Goal: Navigation & Orientation: Find specific page/section

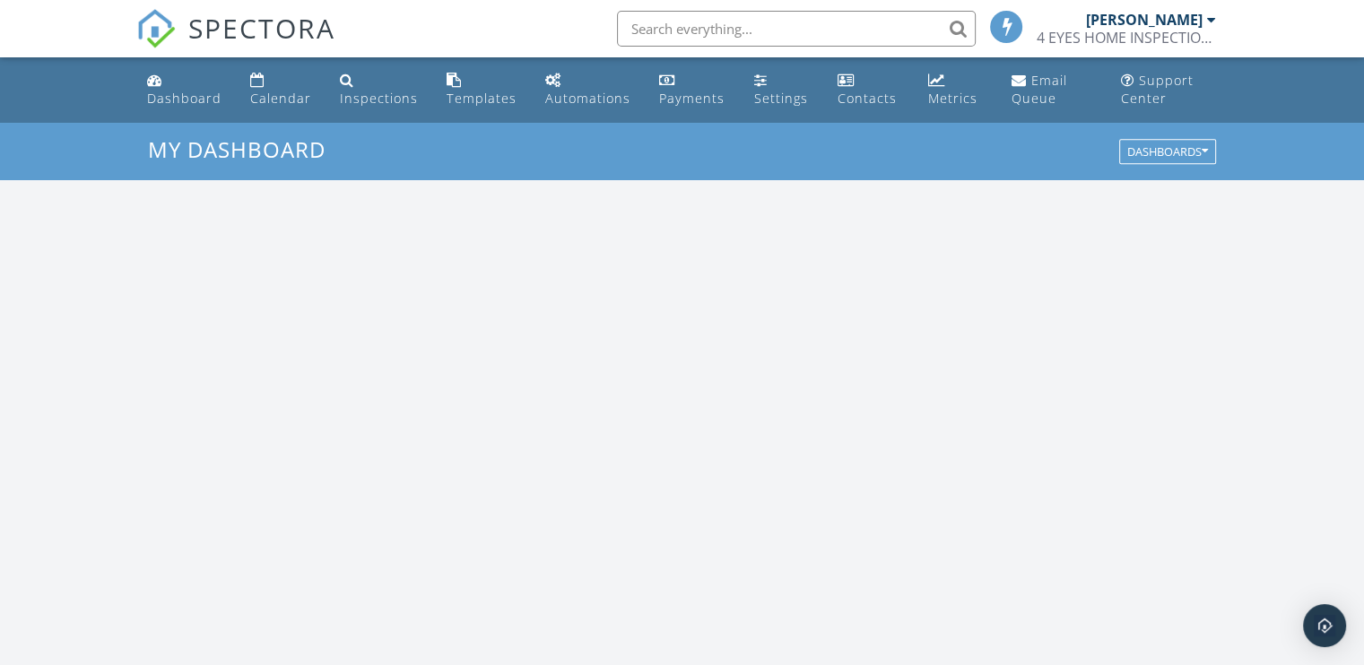
scroll to position [1660, 1392]
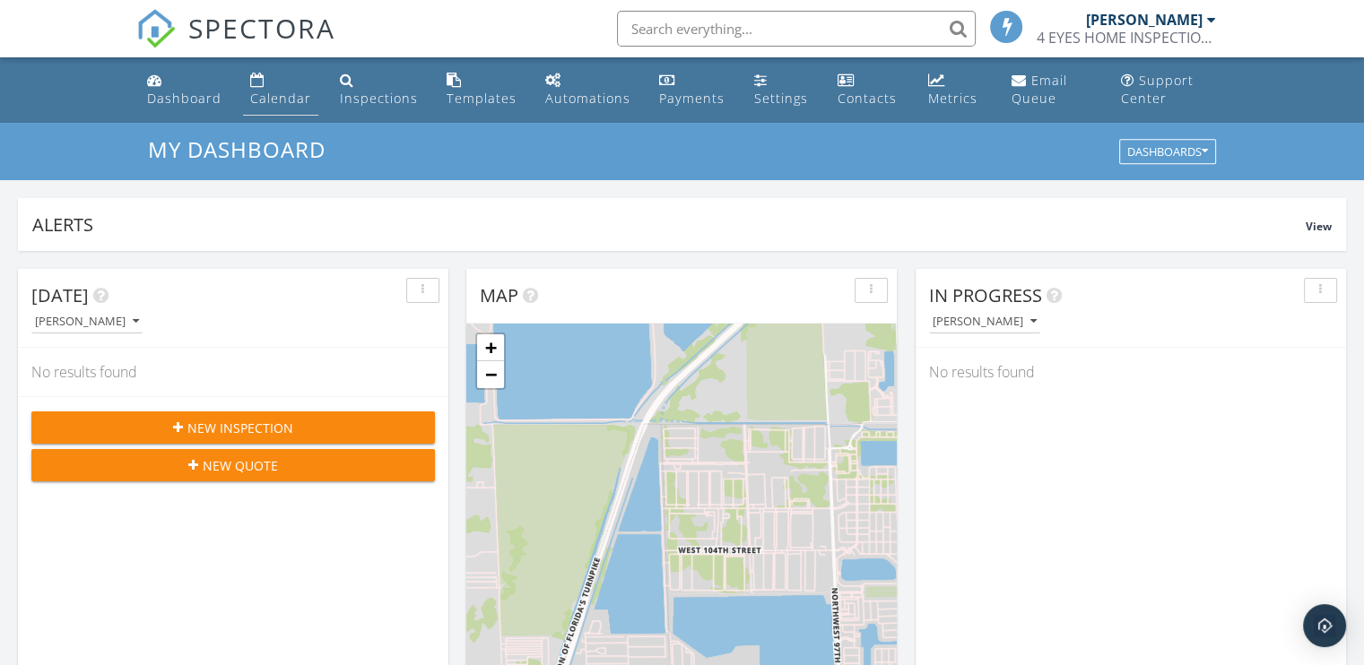
click at [274, 96] on div "Calendar" at bounding box center [280, 98] width 61 height 17
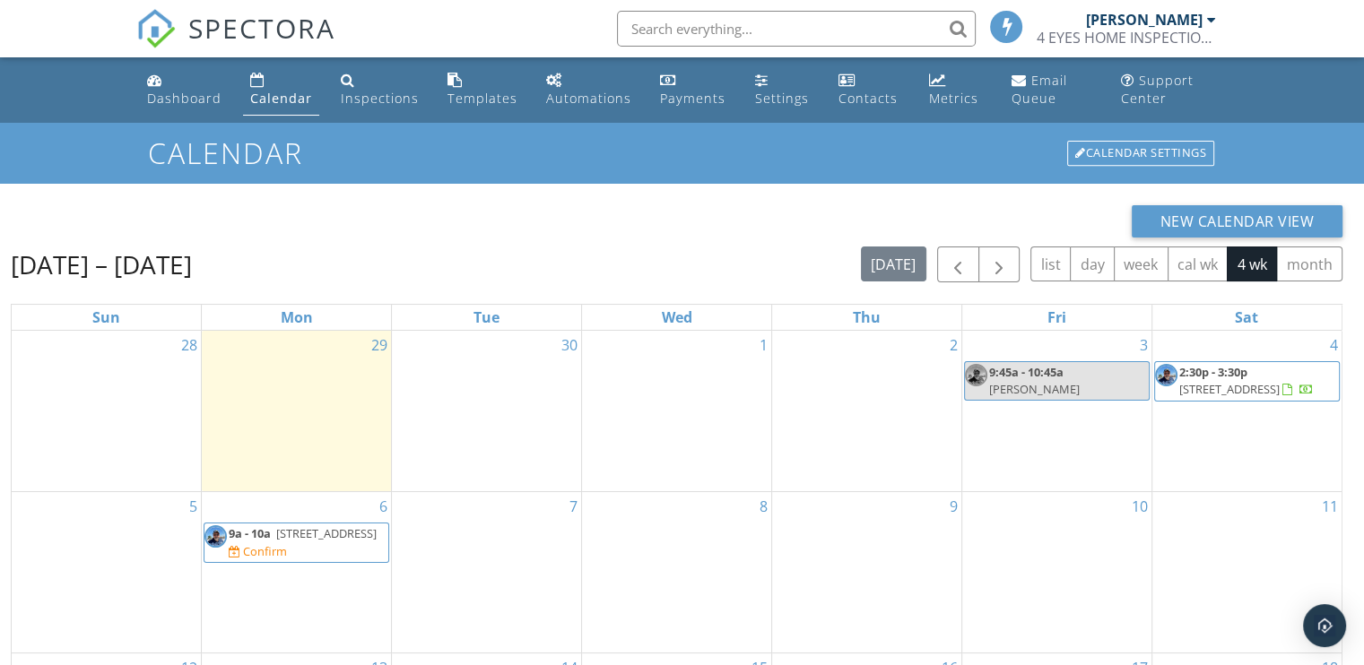
click at [1227, 378] on span "2:30p - 3:30p" at bounding box center [1213, 372] width 68 height 16
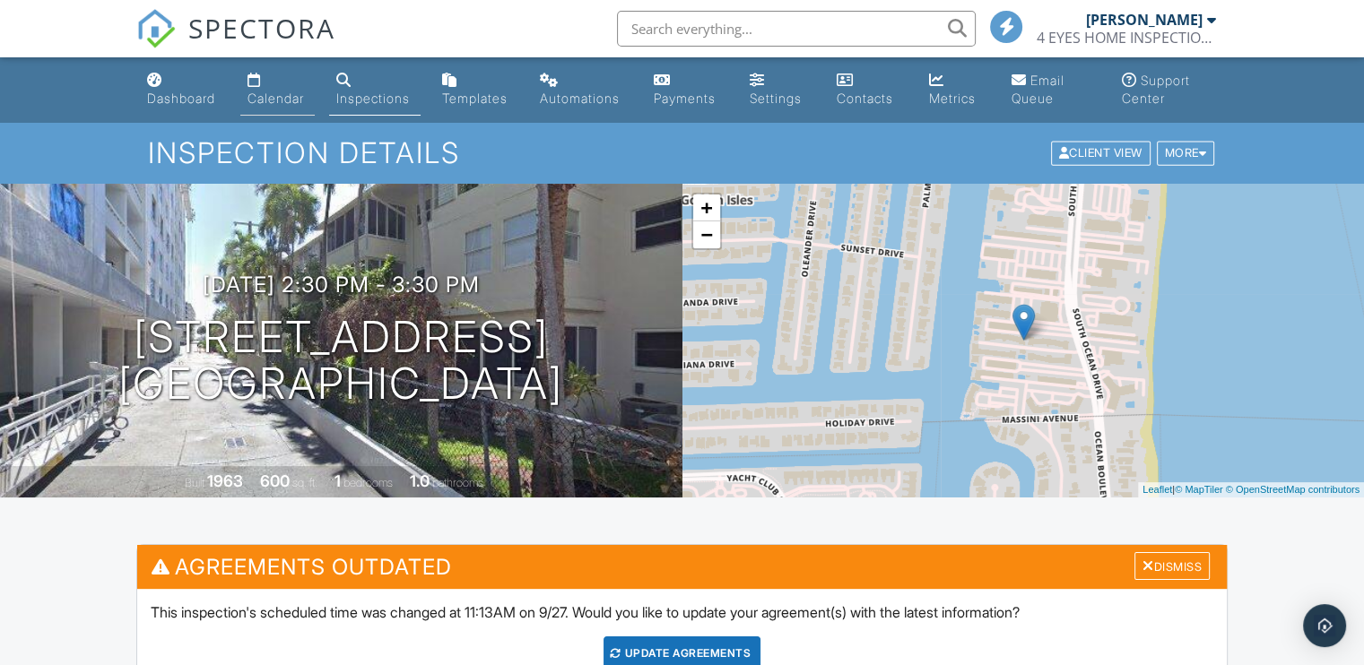
click at [283, 99] on div "Calendar" at bounding box center [275, 98] width 56 height 15
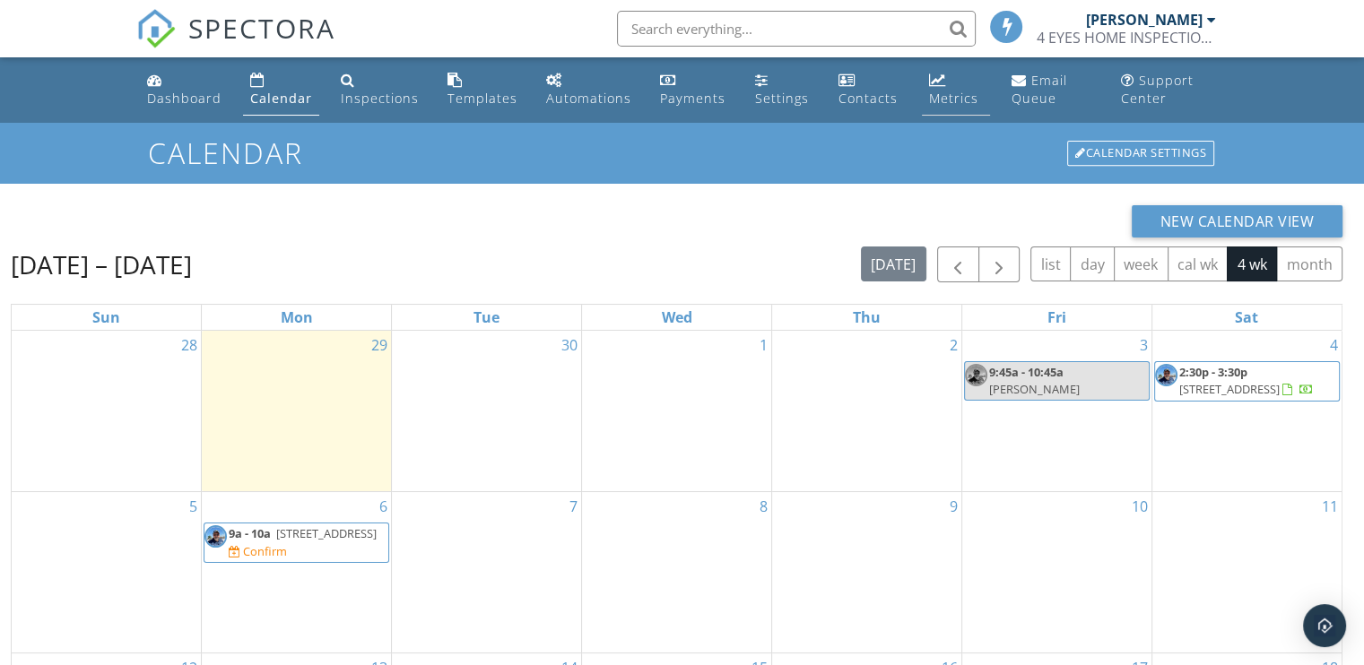
click at [943, 97] on div "Metrics" at bounding box center [953, 98] width 49 height 17
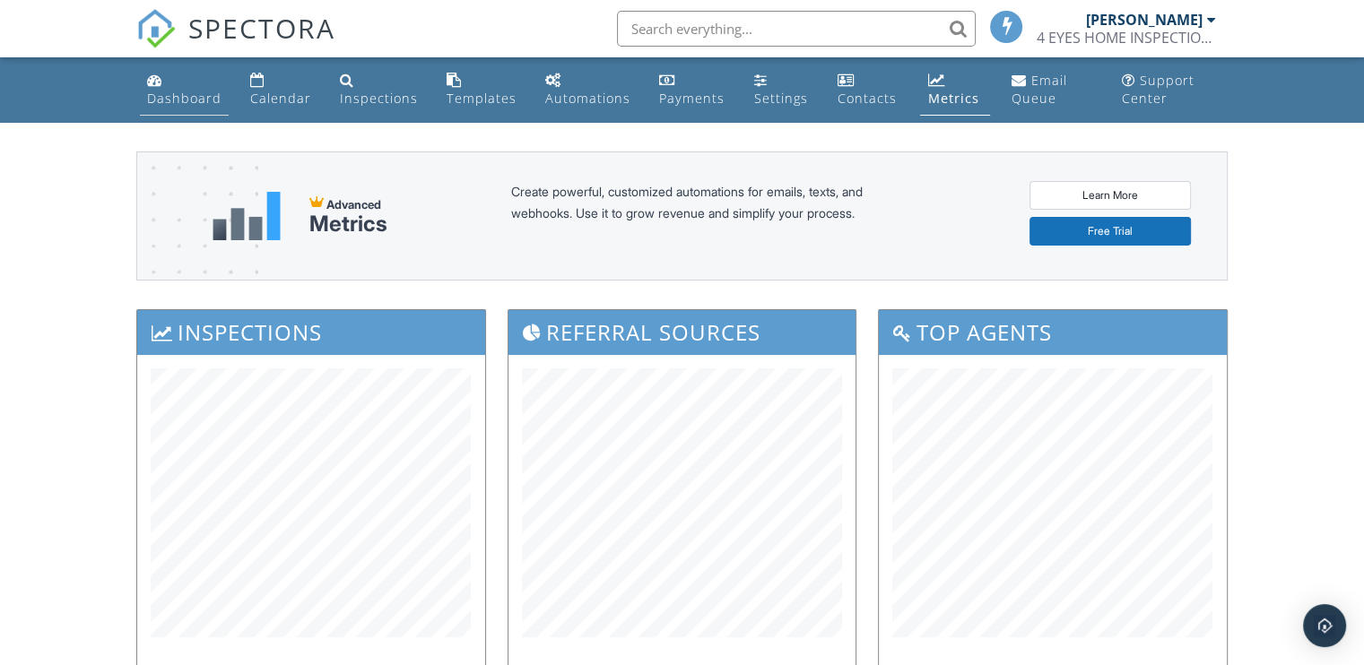
click at [164, 93] on div "Dashboard" at bounding box center [184, 98] width 74 height 17
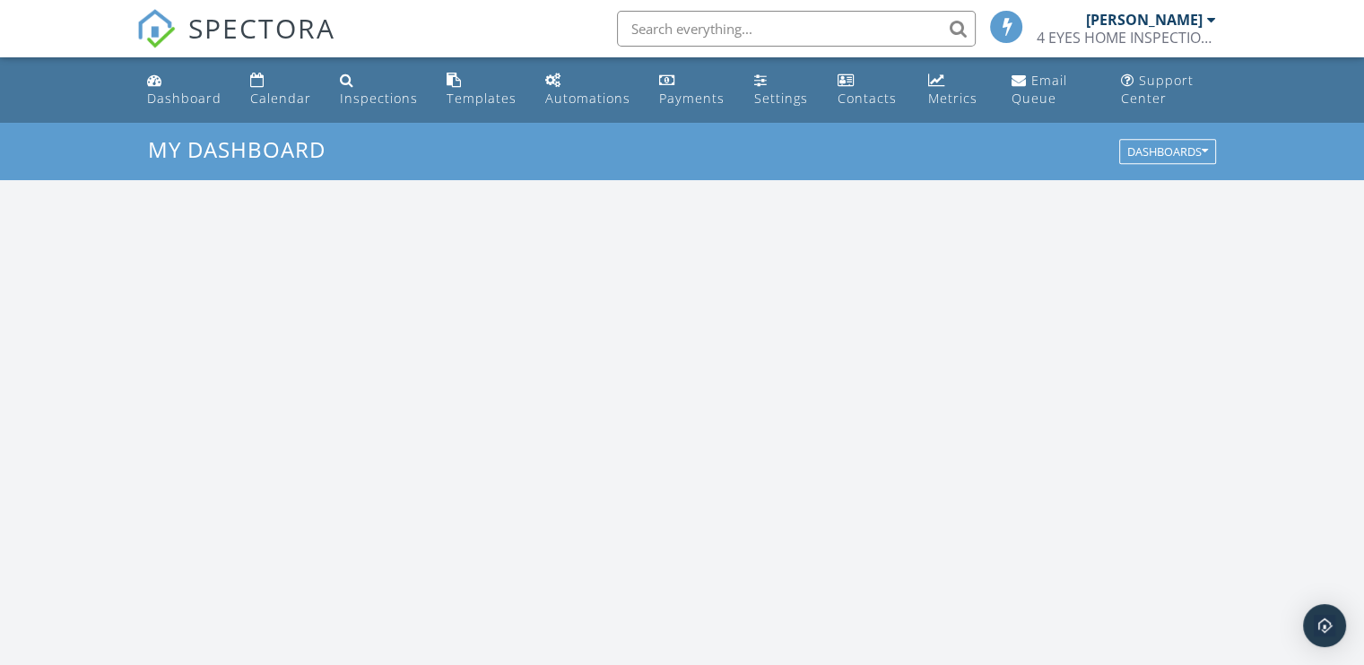
scroll to position [1660, 1392]
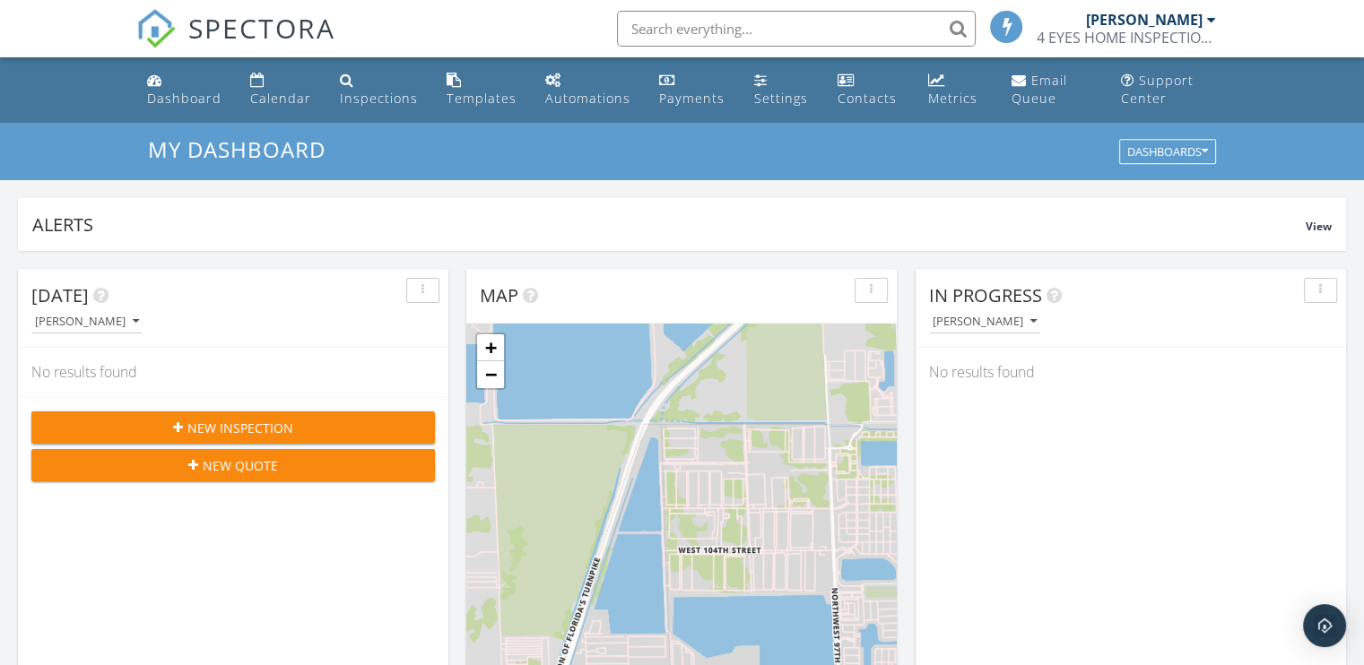
drag, startPoint x: 1099, startPoint y: 450, endPoint x: 54, endPoint y: 35, distance: 1124.9
click at [54, 35] on nav "SPECTORA [PERSON_NAME] 4 EYES HOME INSPECTIONS LLC Role: Inspector Dashboard Ne…" at bounding box center [682, 28] width 1364 height 57
click at [1281, 28] on nav "SPECTORA [PERSON_NAME] 4 EYES HOME INSPECTIONS LLC Role: Inspector Dashboard Ne…" at bounding box center [682, 28] width 1364 height 57
click at [1207, 18] on div at bounding box center [1211, 20] width 9 height 14
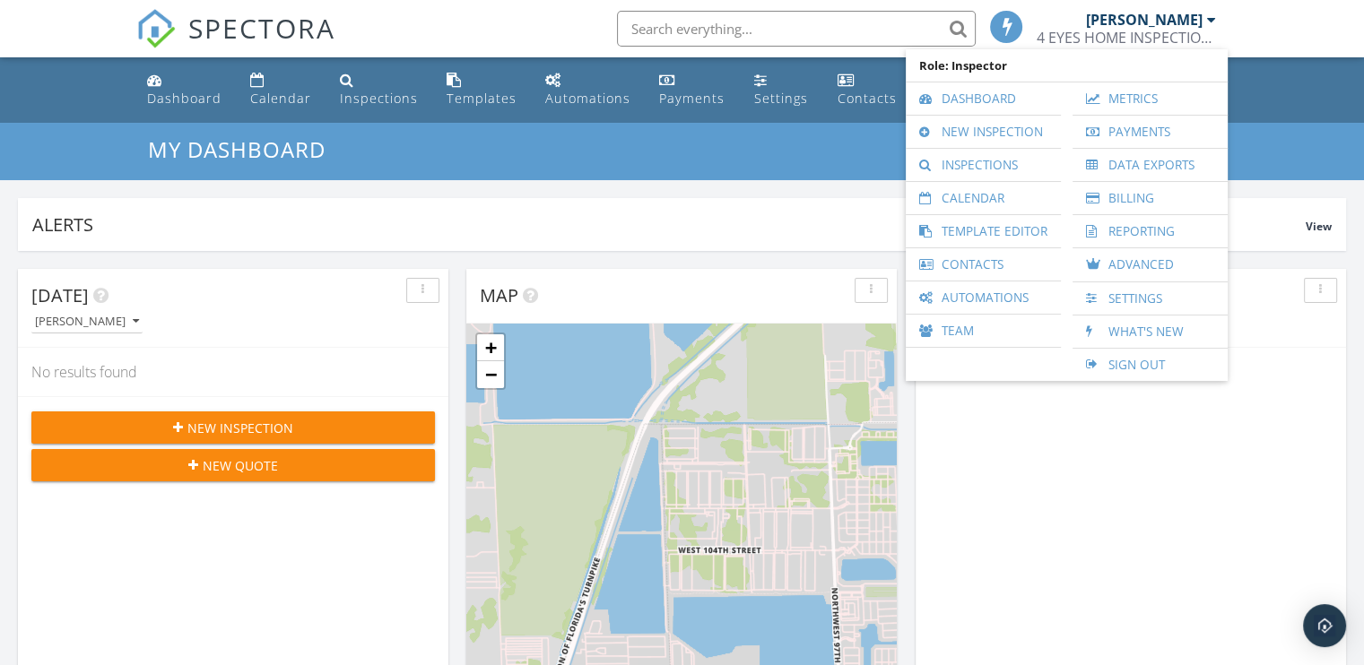
click at [1348, 97] on ul "Dashboard Calendar Inspections Templates Automations Payments Settings Contacts…" at bounding box center [682, 89] width 1364 height 65
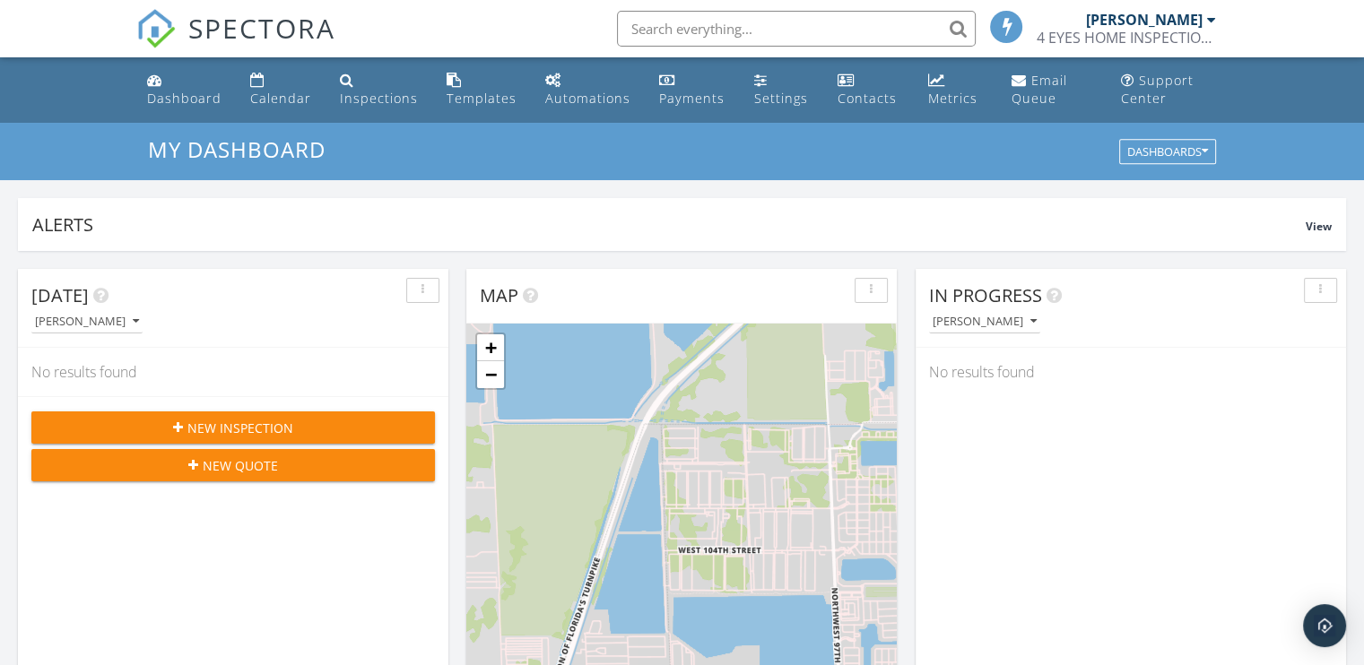
click at [47, 93] on ul "Dashboard Calendar Inspections Templates Automations Payments Settings Contacts…" at bounding box center [682, 89] width 1364 height 65
